Goal: Transaction & Acquisition: Purchase product/service

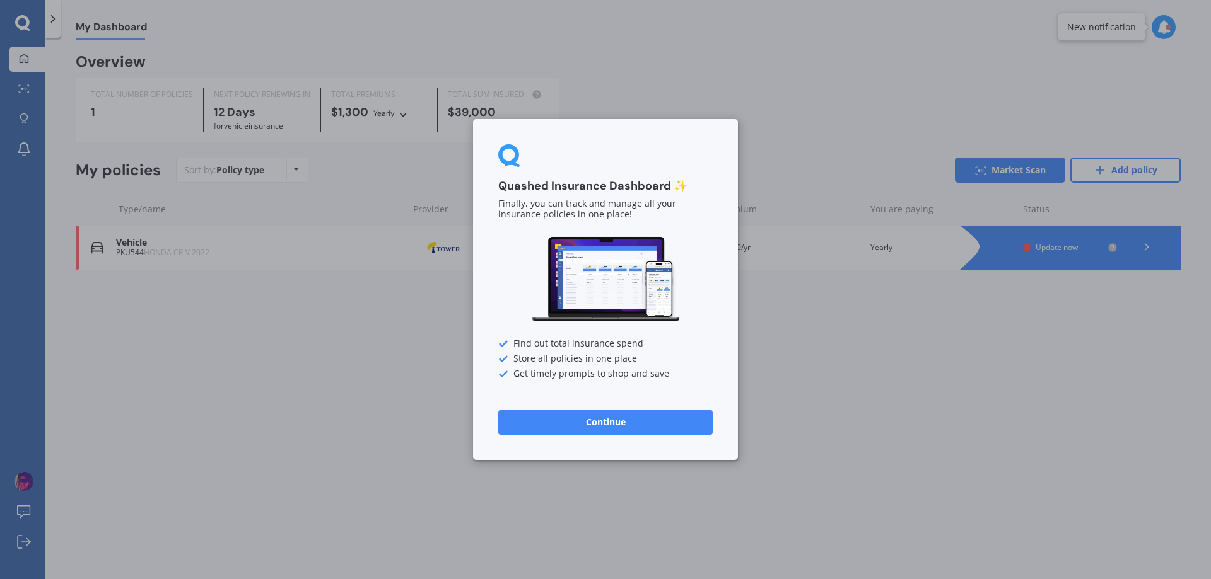
click at [568, 432] on button "Continue" at bounding box center [605, 422] width 214 height 25
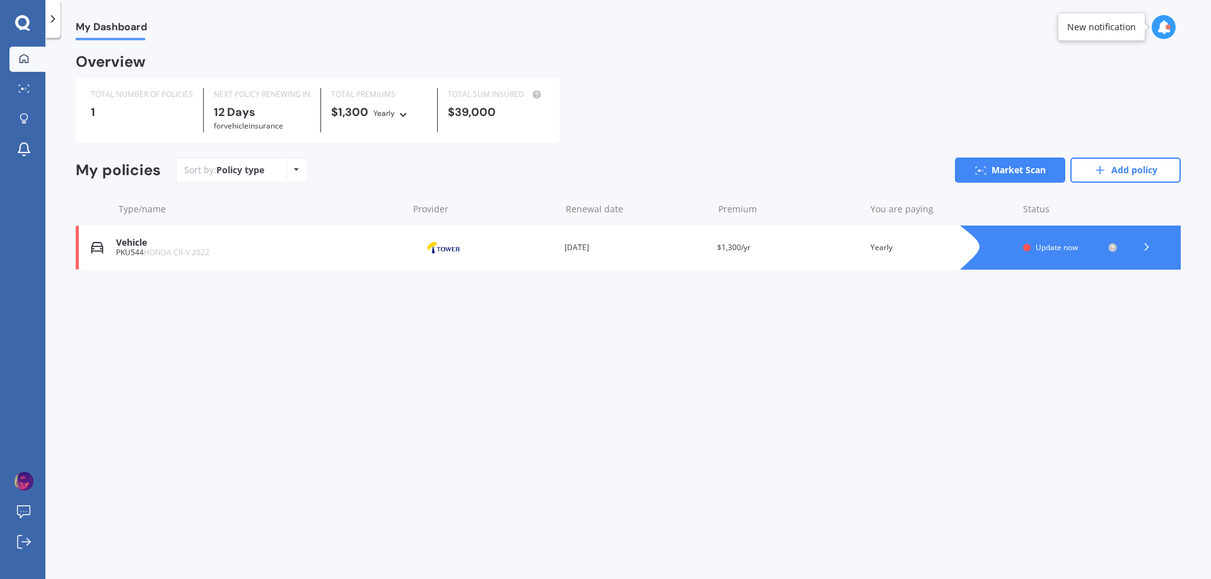
click at [1140, 251] on icon at bounding box center [1146, 247] width 13 height 13
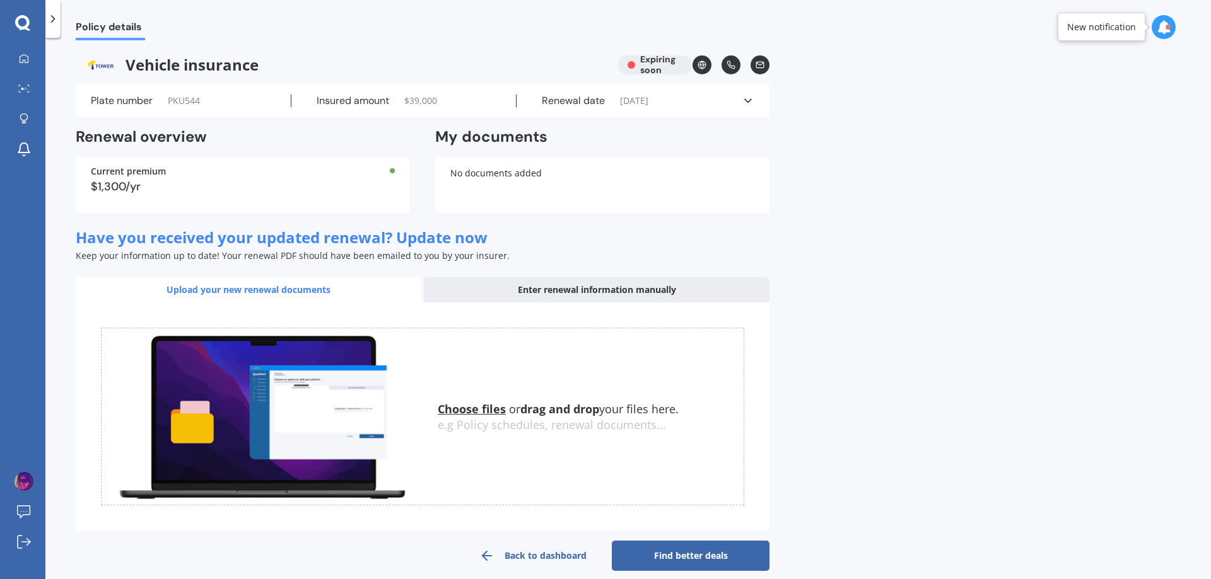
click at [711, 562] on link "Find better deals" at bounding box center [691, 556] width 158 height 30
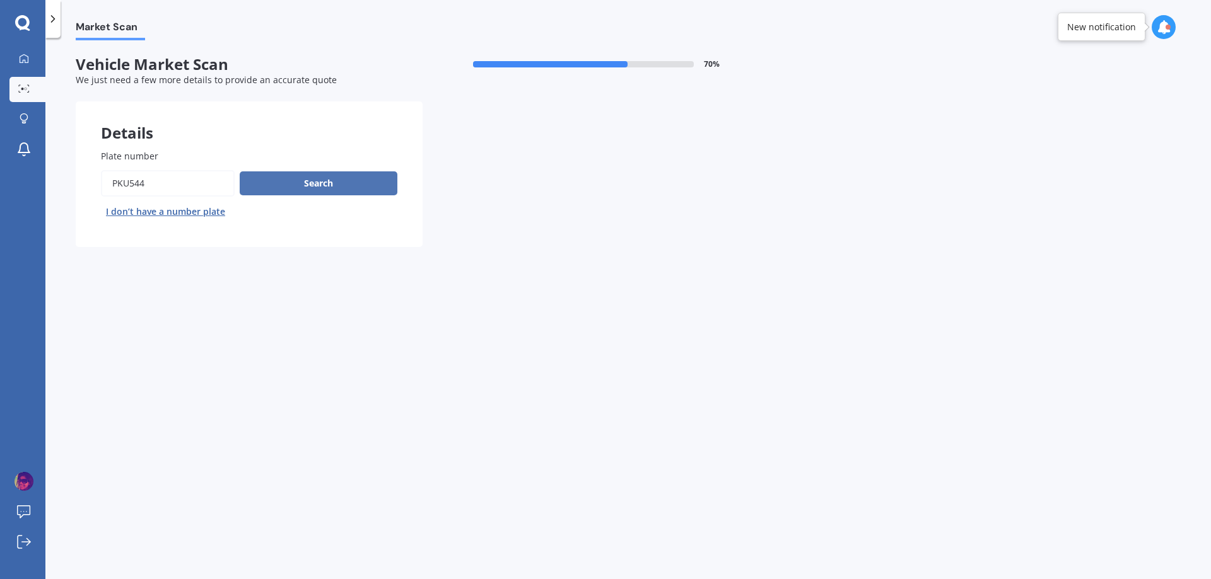
click at [325, 190] on button "Search" at bounding box center [319, 184] width 158 height 24
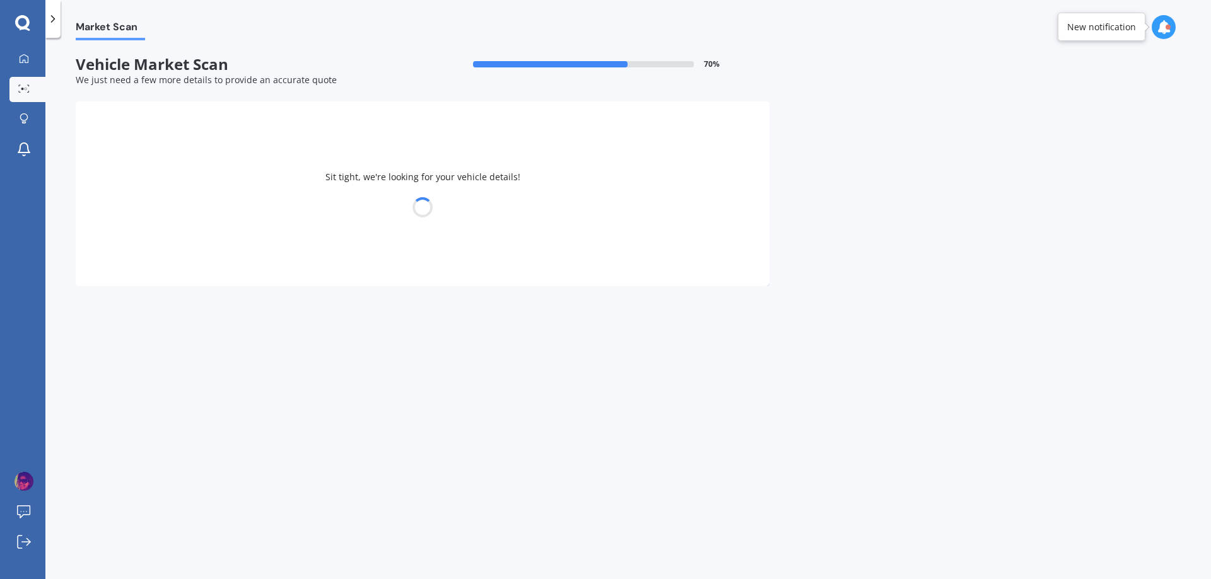
select select "HONDA"
select select "30"
select select "12"
select select "1975"
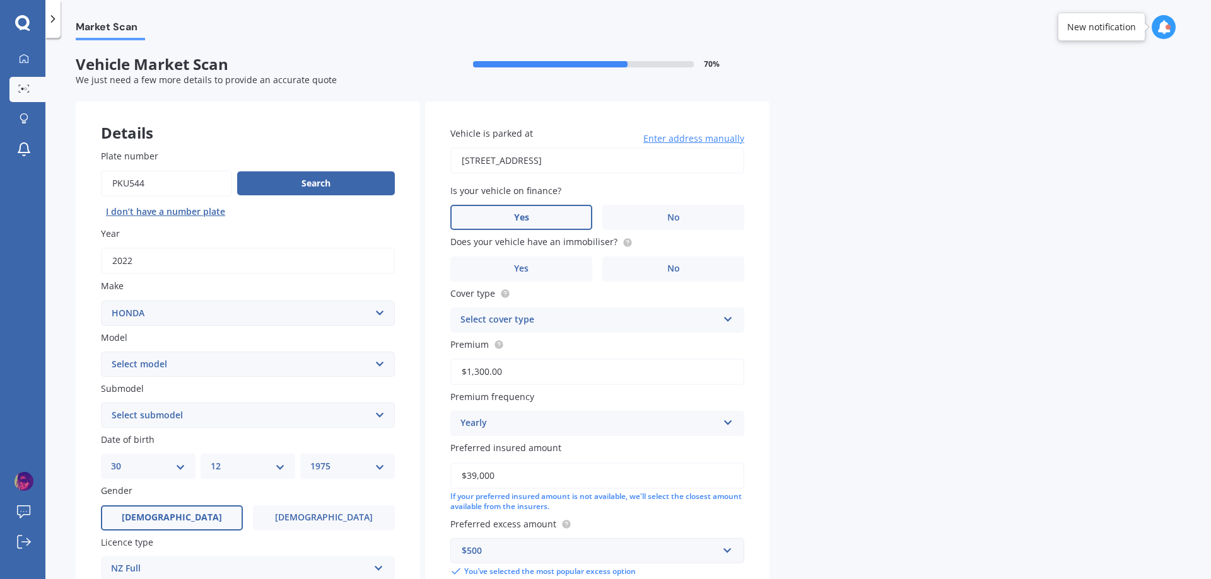
scroll to position [63, 0]
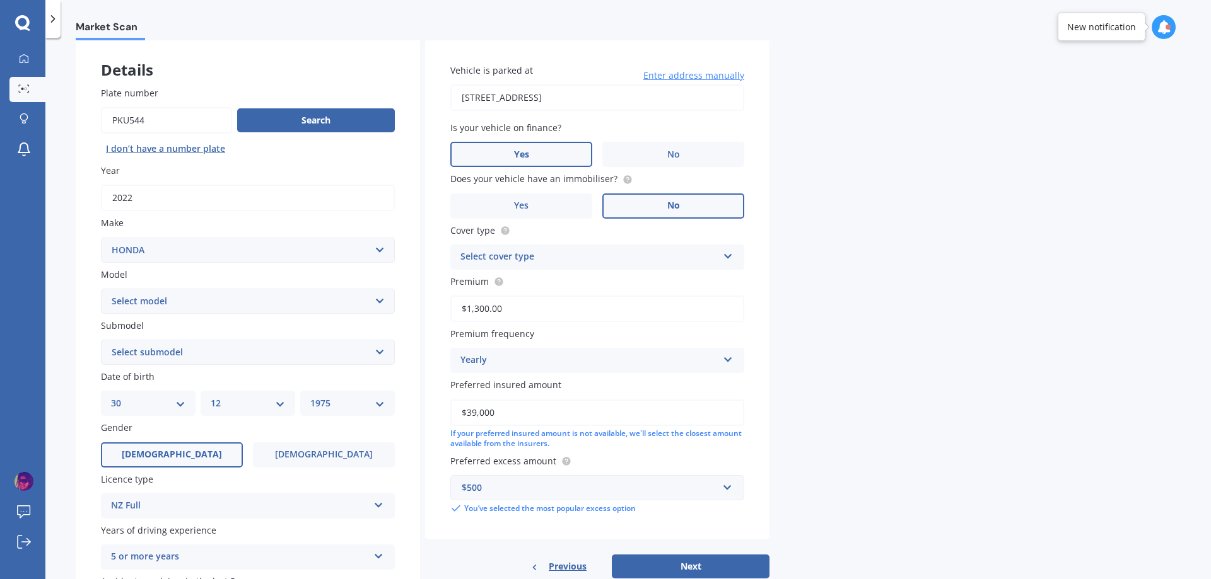
click at [642, 194] on label "No" at bounding box center [673, 206] width 142 height 25
click at [0, 0] on input "No" at bounding box center [0, 0] width 0 height 0
click at [608, 260] on div "Select cover type" at bounding box center [588, 257] width 257 height 15
click at [597, 329] on div "Comprehensive" at bounding box center [597, 327] width 293 height 23
click at [597, 363] on div "Yearly" at bounding box center [588, 360] width 257 height 15
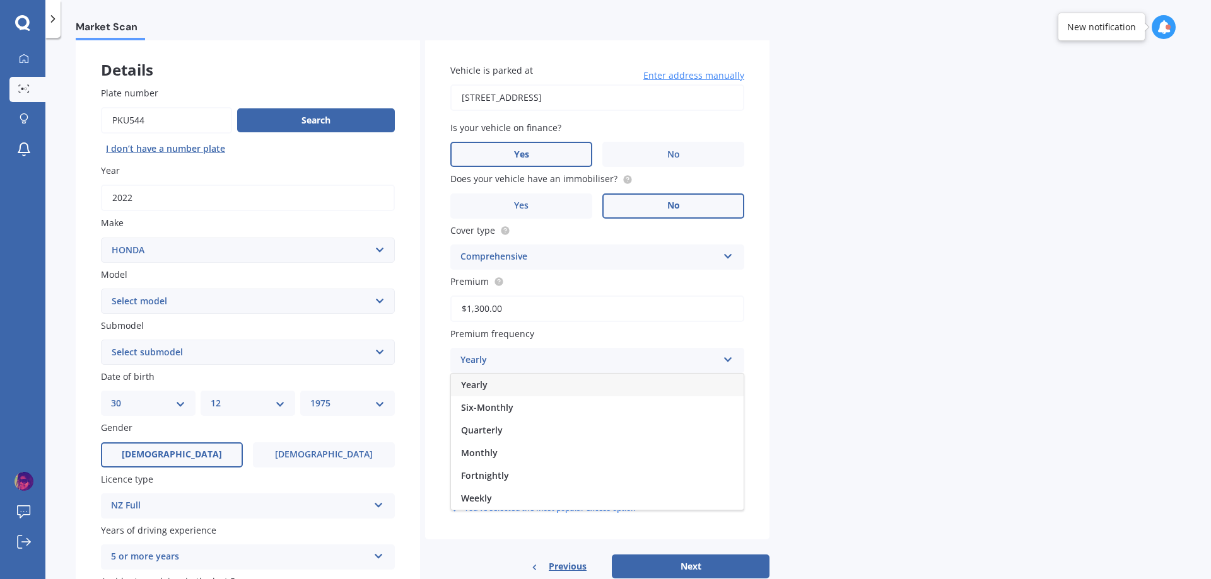
click at [597, 363] on div "Yearly" at bounding box center [588, 360] width 257 height 15
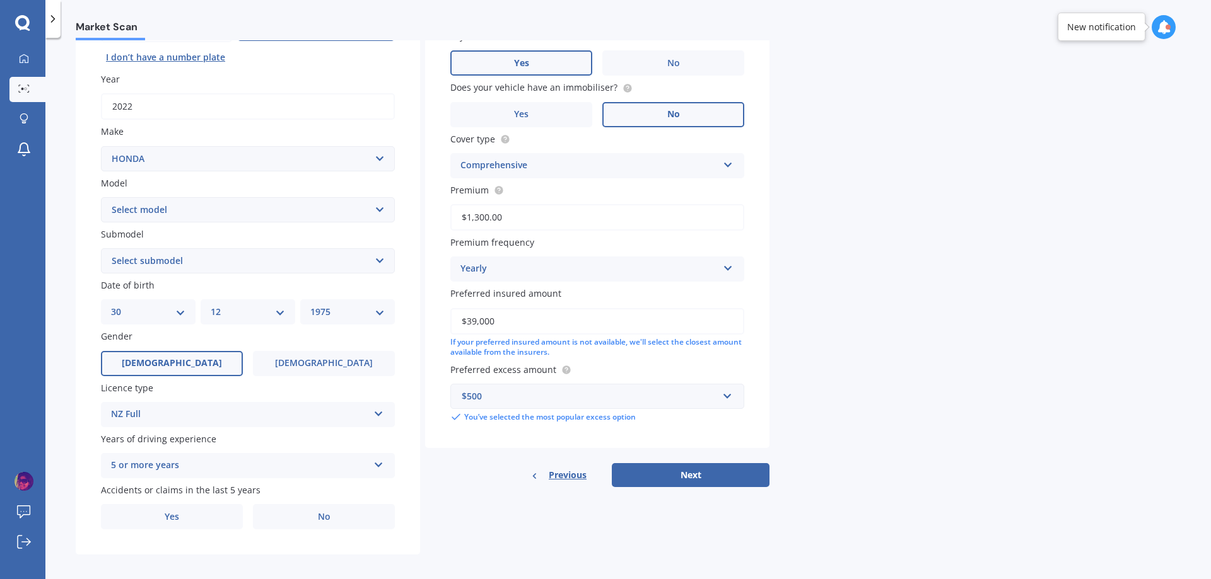
scroll to position [163, 0]
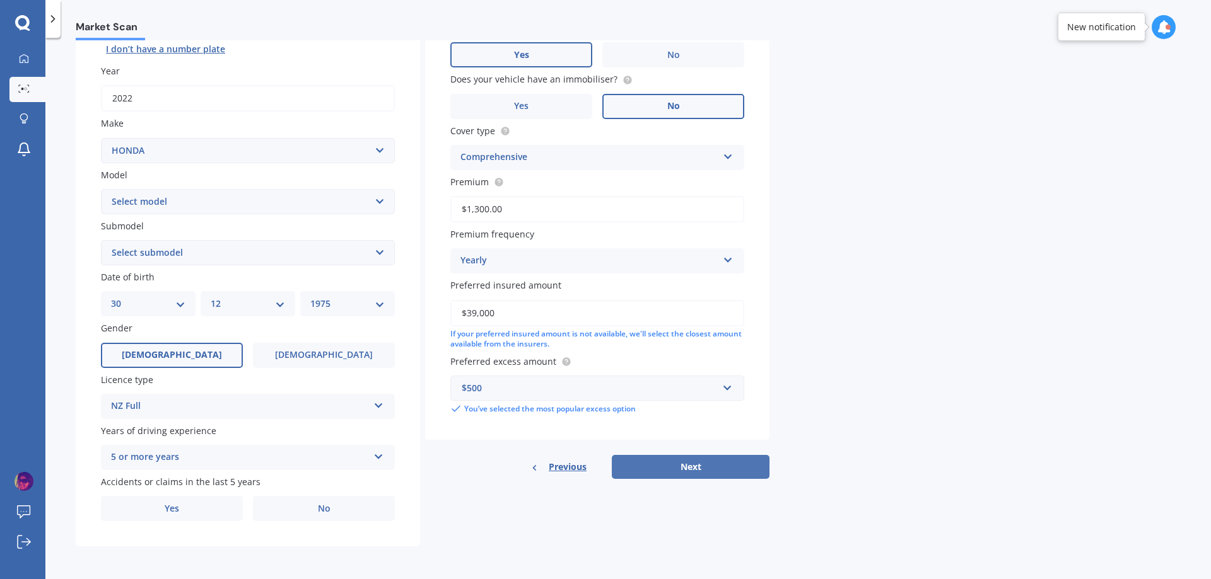
click at [726, 475] on button "Next" at bounding box center [691, 467] width 158 height 24
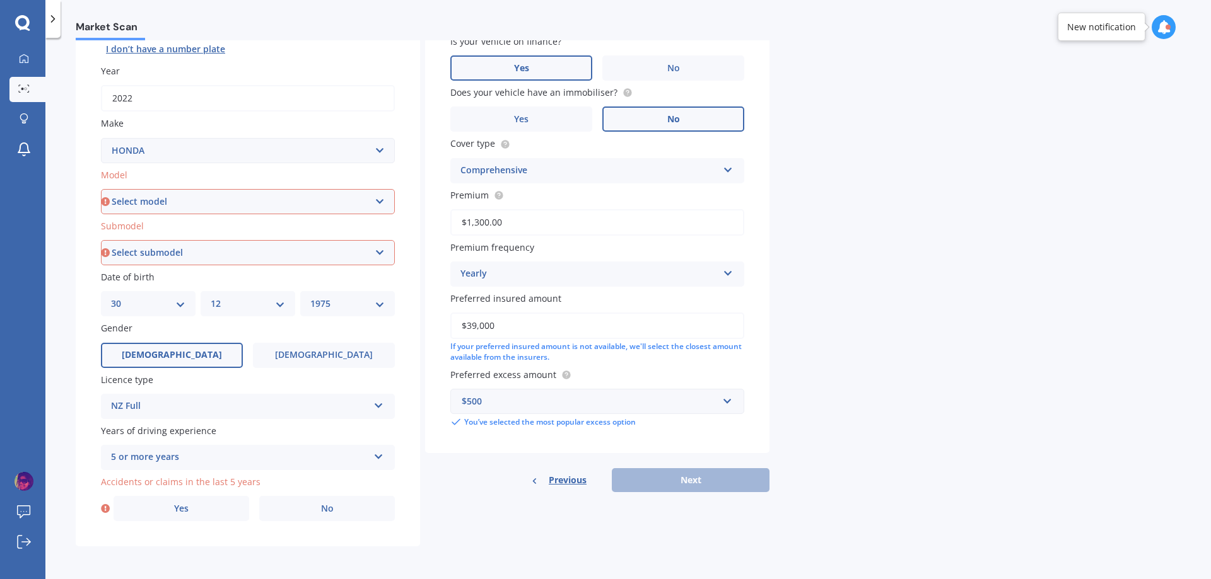
click at [209, 201] on select "Select model Accord Acty Acura Airwave Ascot Avancier Beat Capa City Civic Conc…" at bounding box center [248, 201] width 294 height 25
select select "CR-V"
click at [101, 189] on select "Select model Accord Acty Acura Airwave Ascot Avancier Beat Capa City Civic Conc…" at bounding box center [248, 201] width 294 height 25
click at [212, 261] on select "Select submodel (all other) 2WD 2WD Sport 7 1.5 2WD Touring 1.5 4WD AWD AWD Spo…" at bounding box center [248, 252] width 294 height 25
select select "2WD"
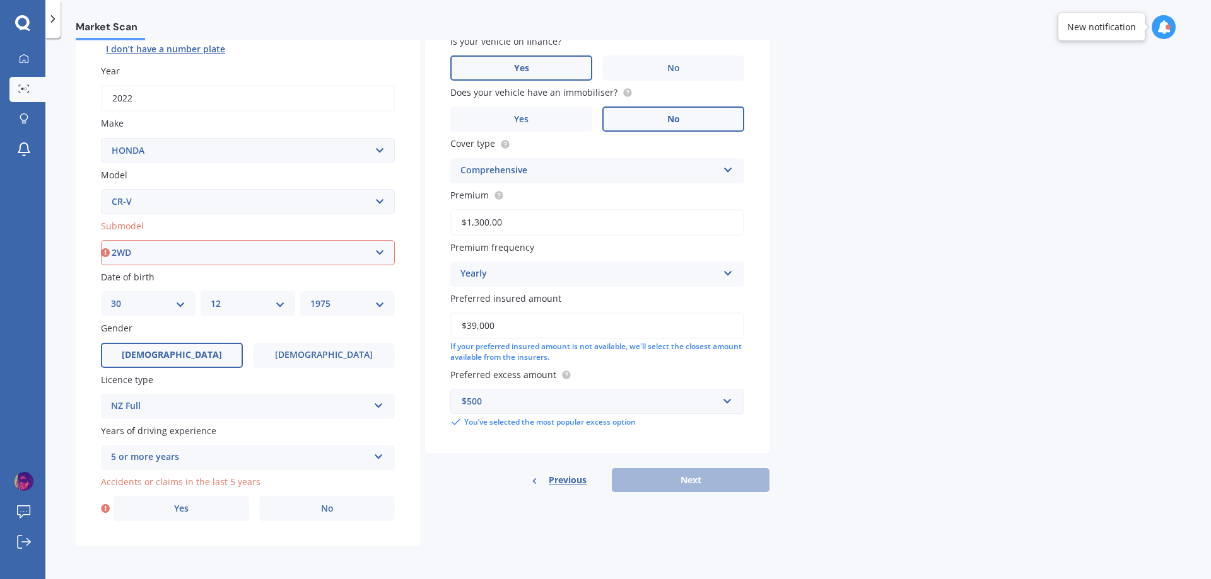
click at [101, 240] on select "Select submodel (all other) 2WD 2WD Sport 7 1.5 2WD Touring 1.5 4WD AWD AWD Spo…" at bounding box center [248, 252] width 294 height 25
click at [739, 510] on div "Details Plate number Search I don’t have a number plate Year [DATE] Make Select…" at bounding box center [423, 243] width 694 height 608
click at [328, 504] on span "No" at bounding box center [327, 509] width 13 height 11
click at [0, 0] on input "No" at bounding box center [0, 0] width 0 height 0
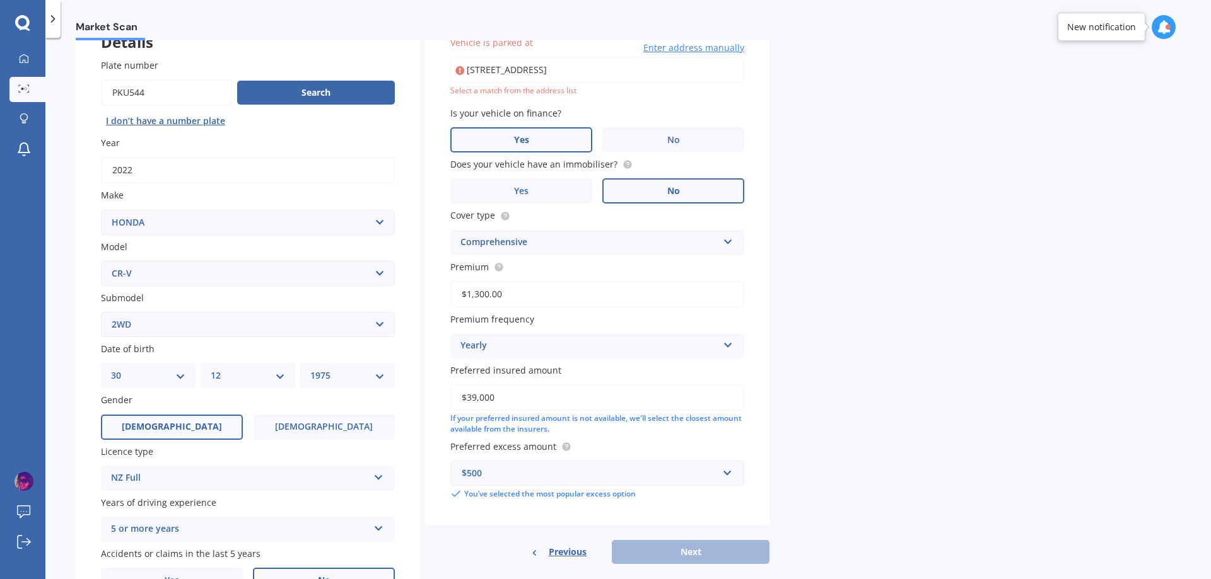
scroll to position [86, 0]
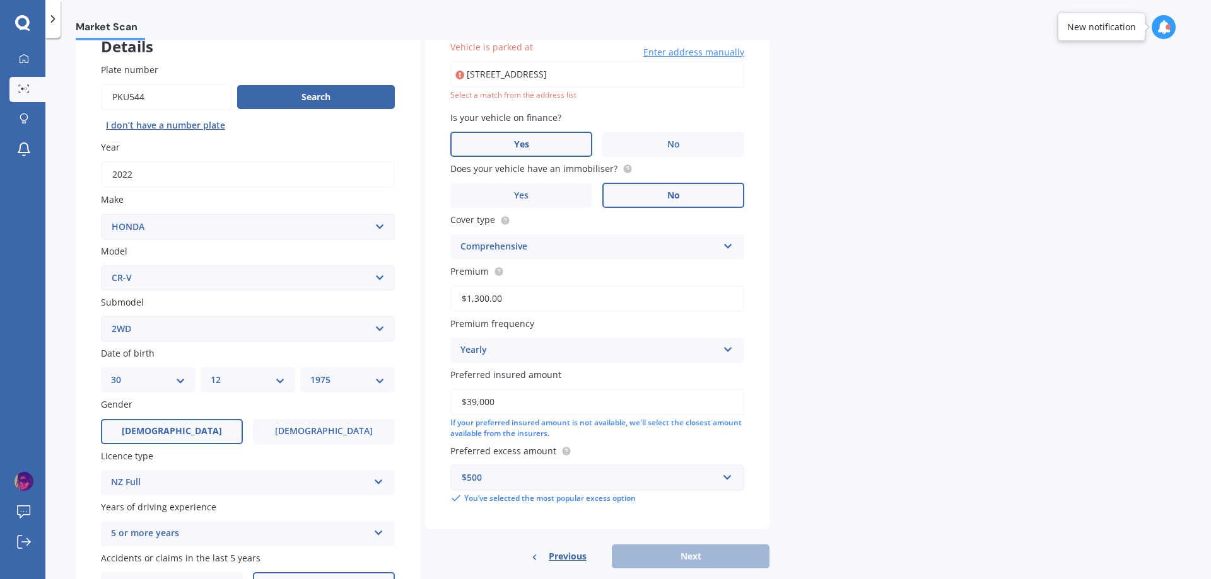
type input "[STREET_ADDRESS]"
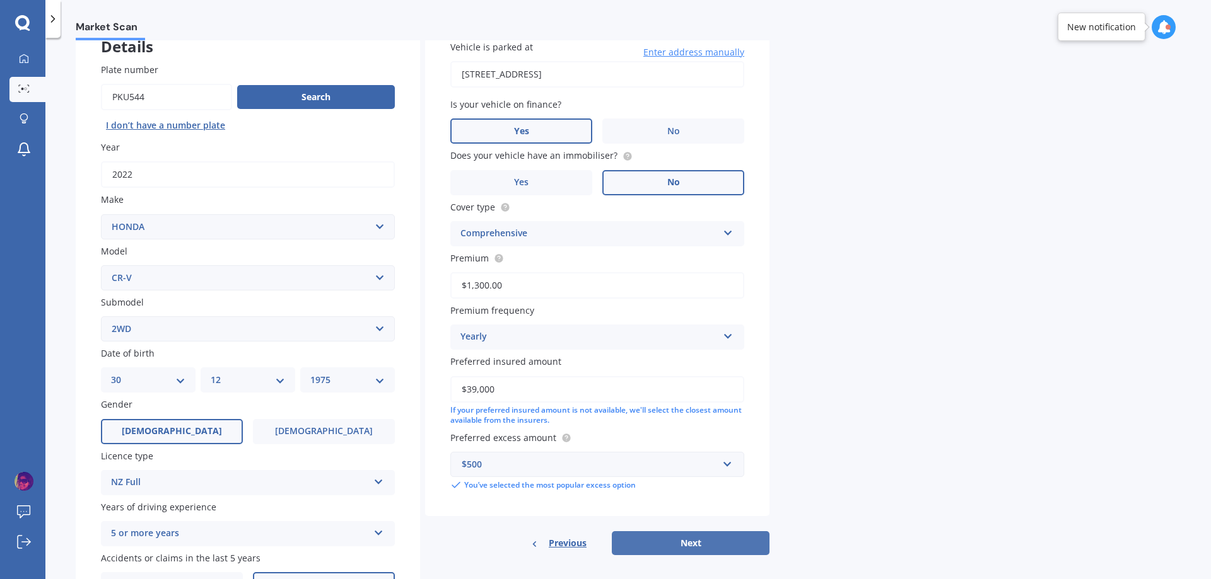
click at [678, 549] on button "Next" at bounding box center [691, 544] width 158 height 24
select select "30"
select select "12"
select select "1975"
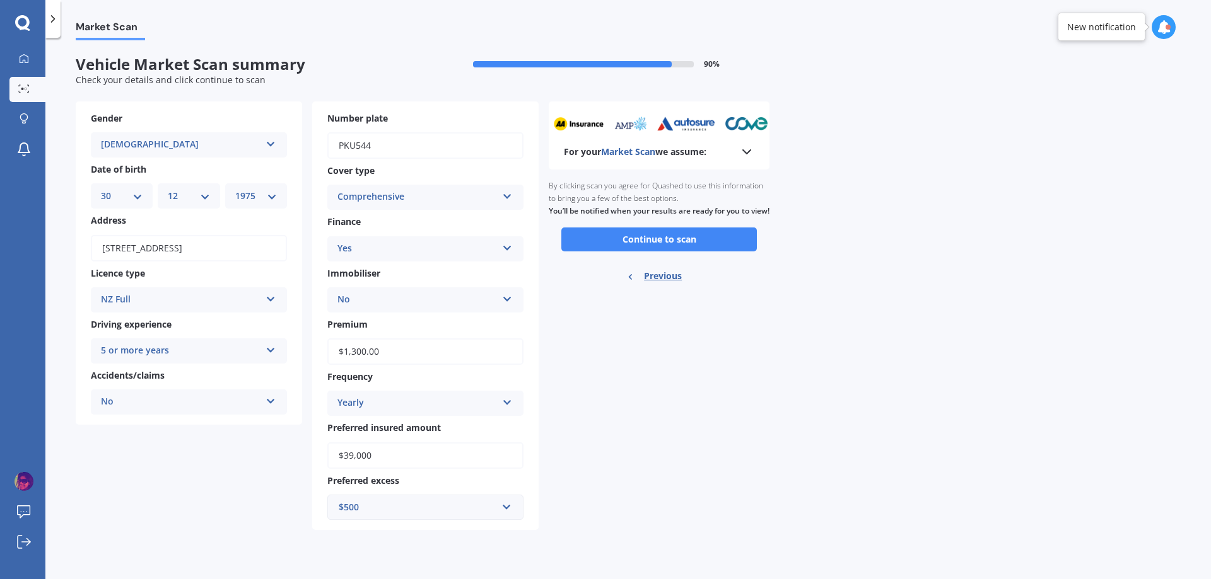
scroll to position [0, 0]
drag, startPoint x: 405, startPoint y: 457, endPoint x: 235, endPoint y: 457, distance: 169.6
click at [236, 457] on div "Gender [DEMOGRAPHIC_DATA] [DEMOGRAPHIC_DATA] [DEMOGRAPHIC_DATA] Date of birth D…" at bounding box center [307, 316] width 463 height 429
type input "$33,414"
click at [669, 252] on button "Continue to scan" at bounding box center [658, 240] width 195 height 24
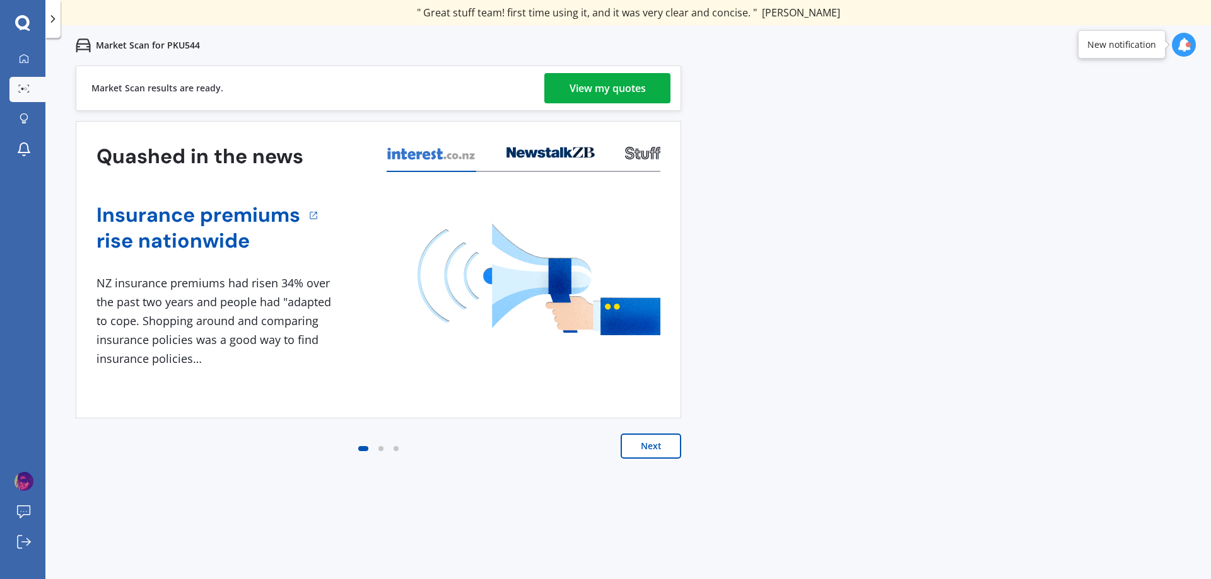
click at [605, 86] on div "View my quotes" at bounding box center [607, 88] width 76 height 30
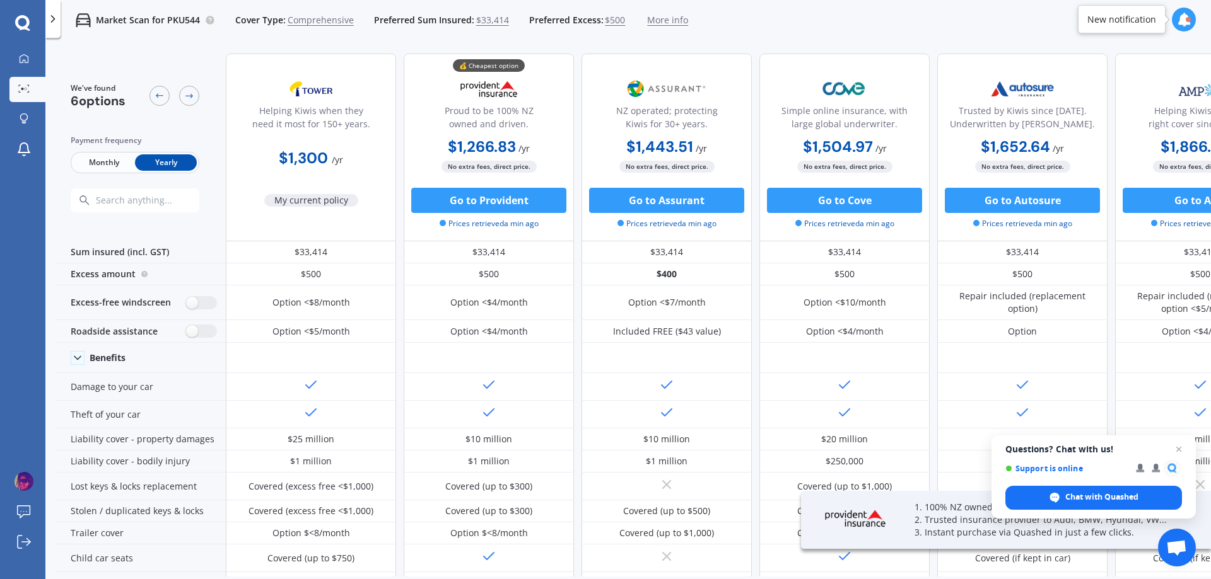
click at [110, 161] on span "Monthly" at bounding box center [104, 162] width 62 height 16
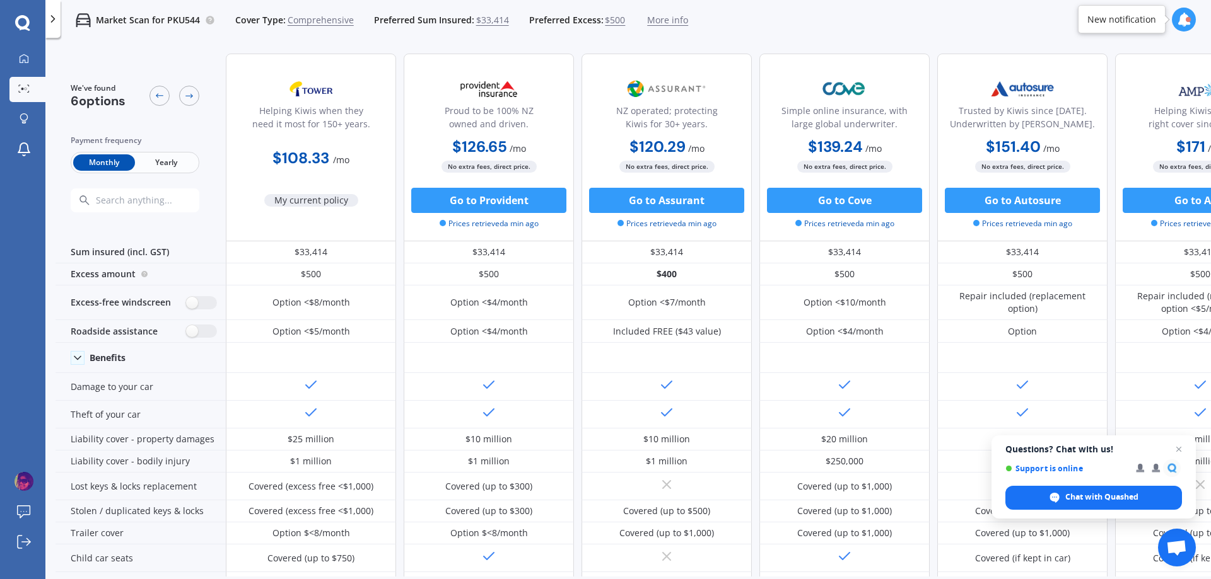
click at [178, 162] on span "Yearly" at bounding box center [166, 162] width 62 height 16
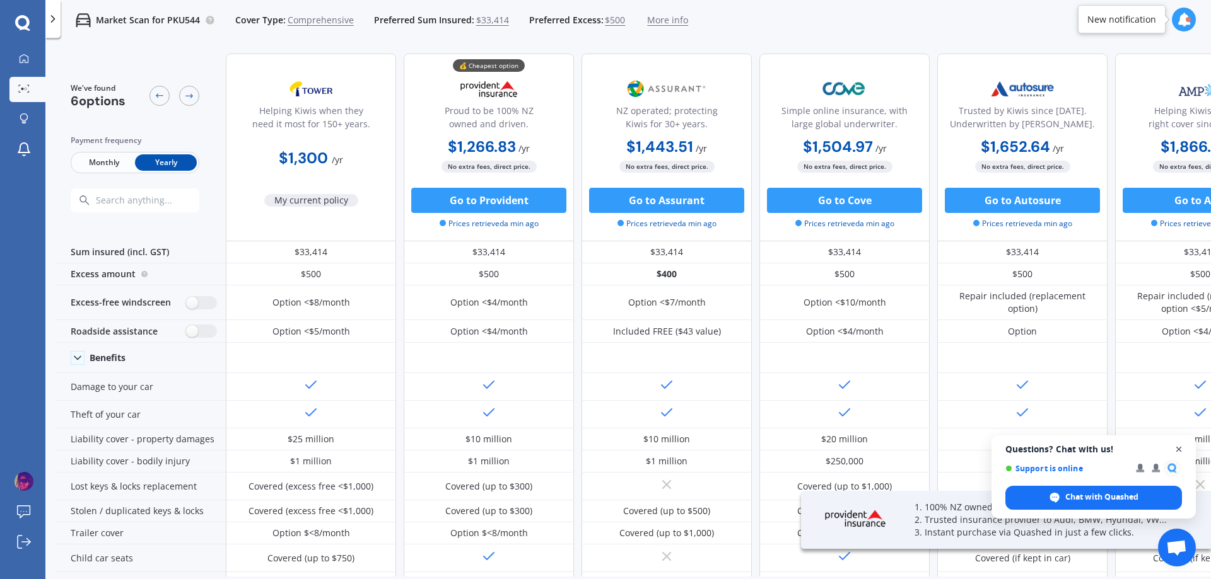
click at [1182, 452] on span "Close chat" at bounding box center [1179, 450] width 16 height 16
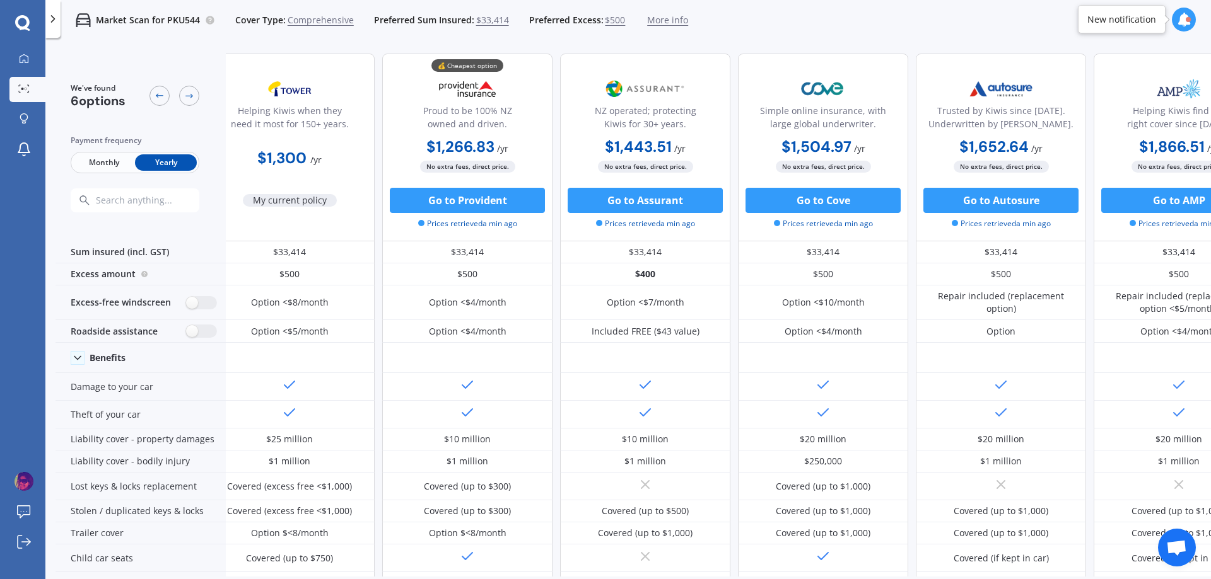
scroll to position [0, 18]
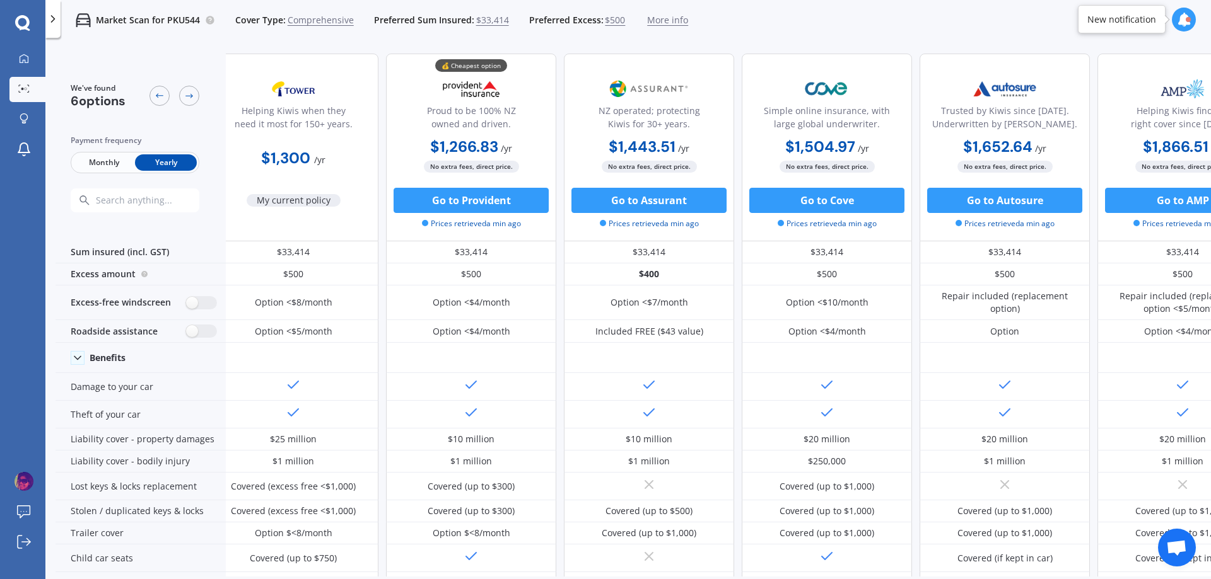
click at [990, 38] on div "Market Scan for PKU544 Cover Type: Comprehensive Preferred Sum Insured: $33,414…" at bounding box center [627, 20] width 1165 height 40
